Goal: Feedback & Contribution: Leave review/rating

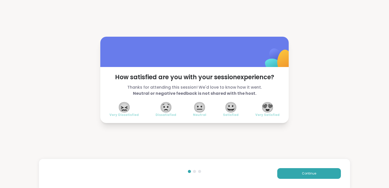
click at [228, 109] on span "😀" at bounding box center [231, 107] width 13 height 9
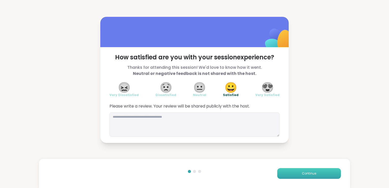
click at [297, 178] on button "Continue" at bounding box center [309, 173] width 64 height 11
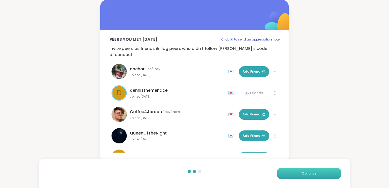
click at [296, 177] on button "Continue" at bounding box center [309, 173] width 64 height 11
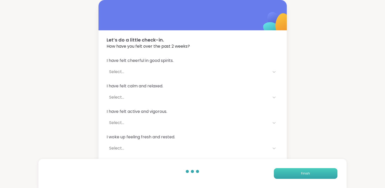
click at [296, 177] on button "Finish" at bounding box center [306, 173] width 64 height 11
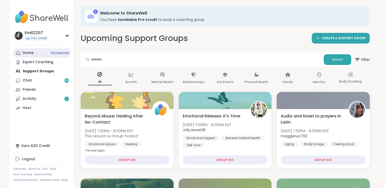
click at [29, 54] on div "Home 8 Scheduled" at bounding box center [28, 52] width 11 height 5
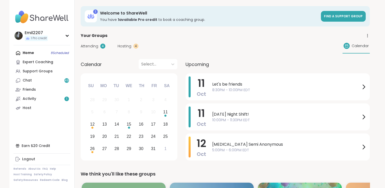
click at [92, 44] on span "Attending" at bounding box center [90, 46] width 18 height 5
